Goal: Task Accomplishment & Management: Use online tool/utility

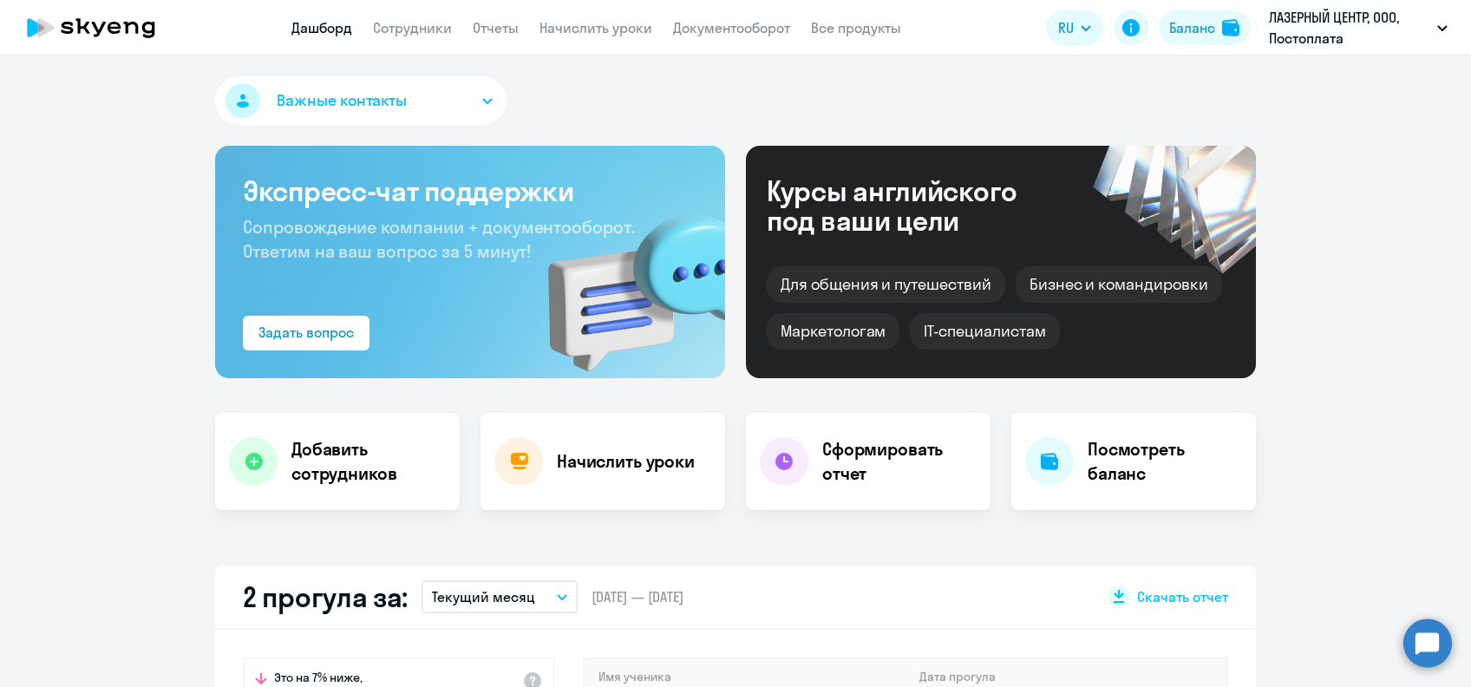
select select "30"
click at [586, 28] on link "Начислить уроки" at bounding box center [596, 27] width 113 height 17
click at [628, 31] on link "Начислить уроки" at bounding box center [596, 27] width 113 height 17
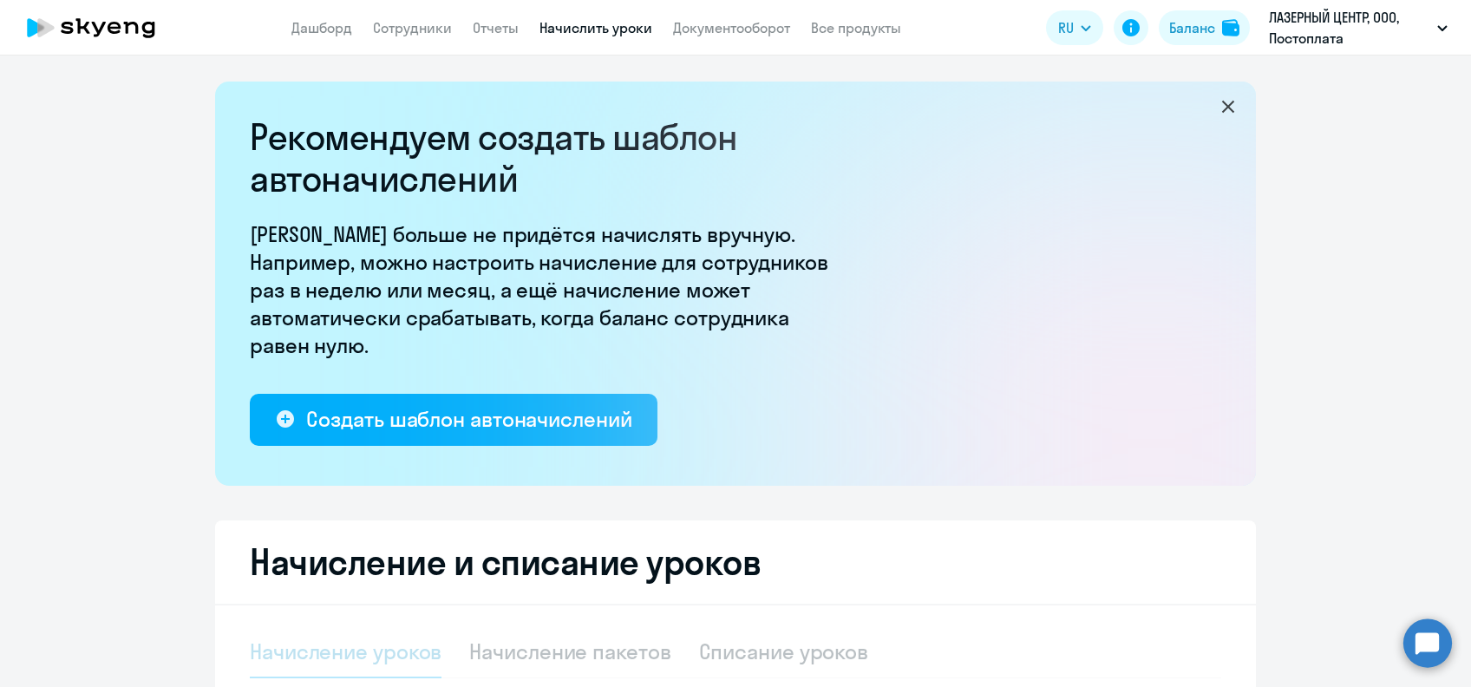
select select "10"
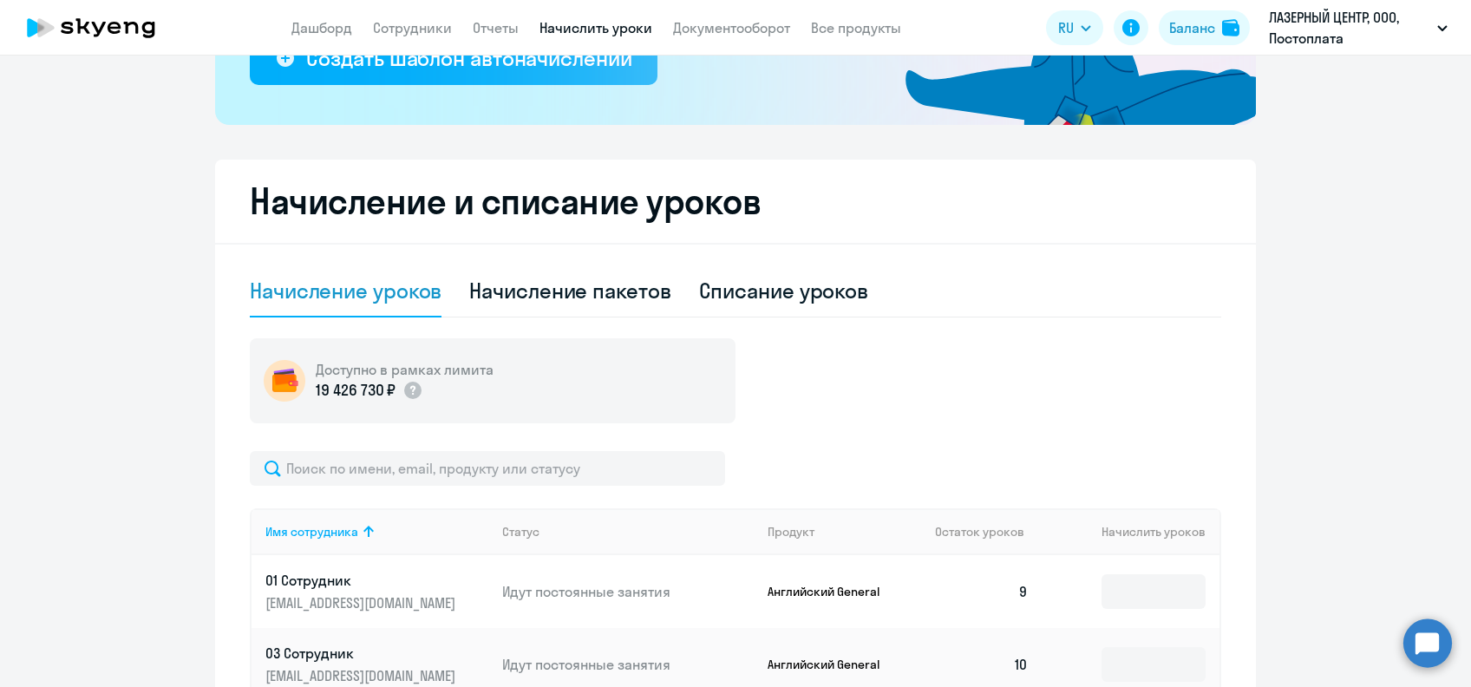
scroll to position [462, 0]
